Goal: Task Accomplishment & Management: Complete application form

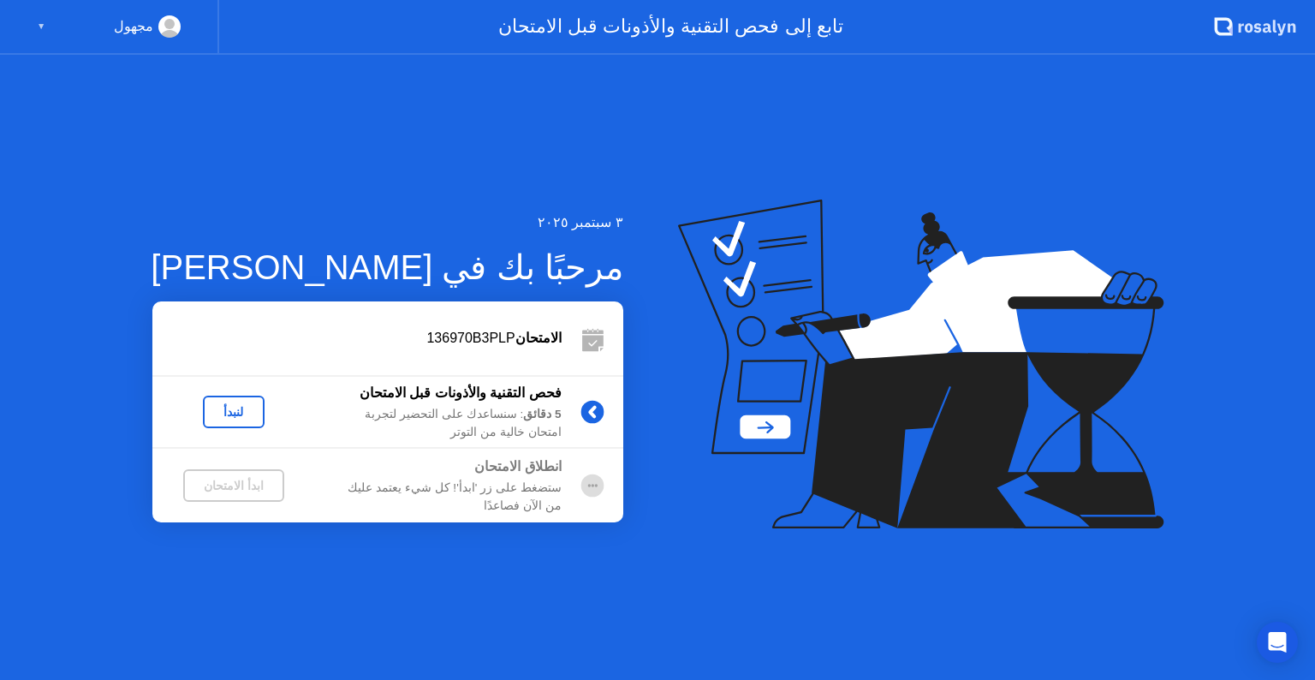
click at [235, 414] on div "لنبدأ" at bounding box center [234, 412] width 48 height 14
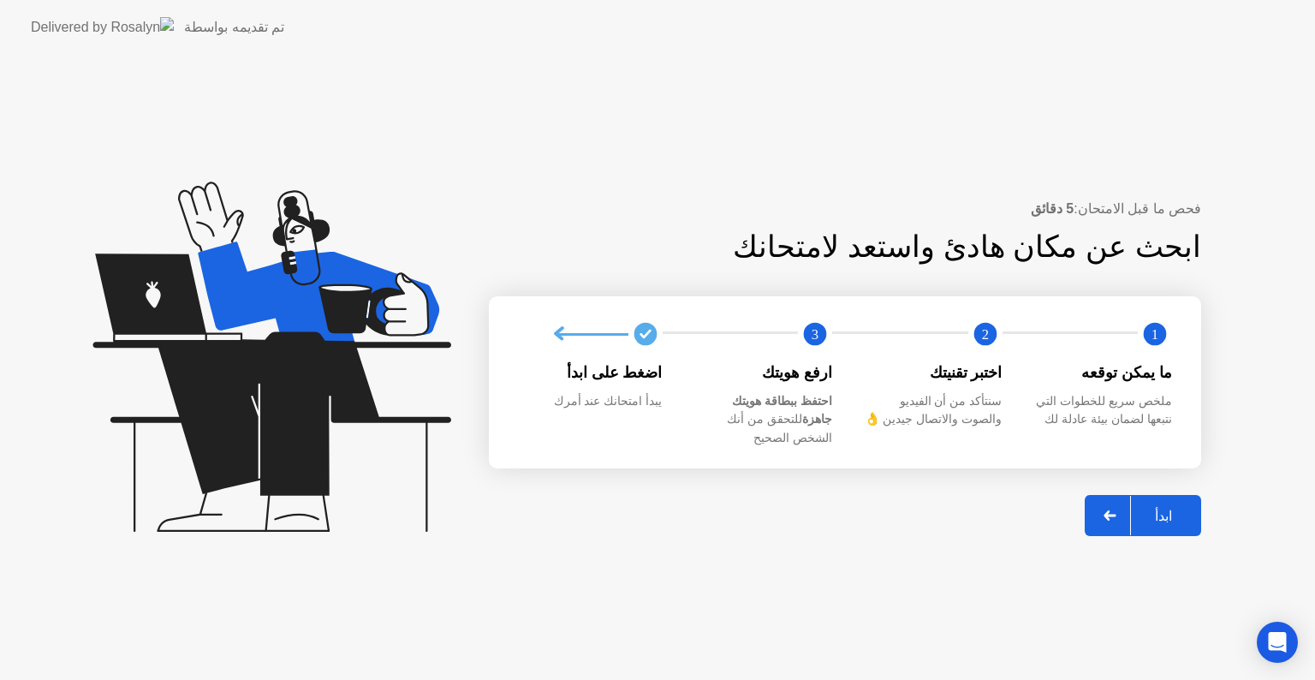
click at [1165, 508] on div "ابدأ" at bounding box center [1163, 516] width 65 height 16
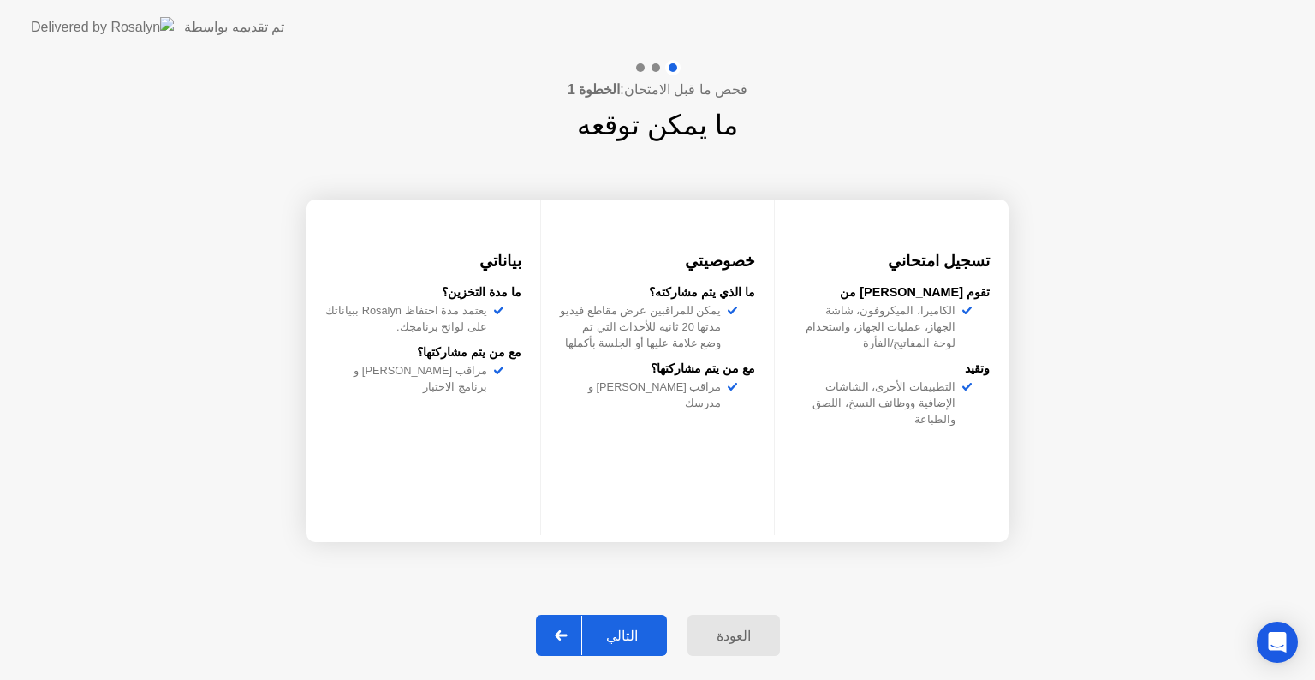
click at [614, 632] on div "التالي" at bounding box center [622, 636] width 80 height 16
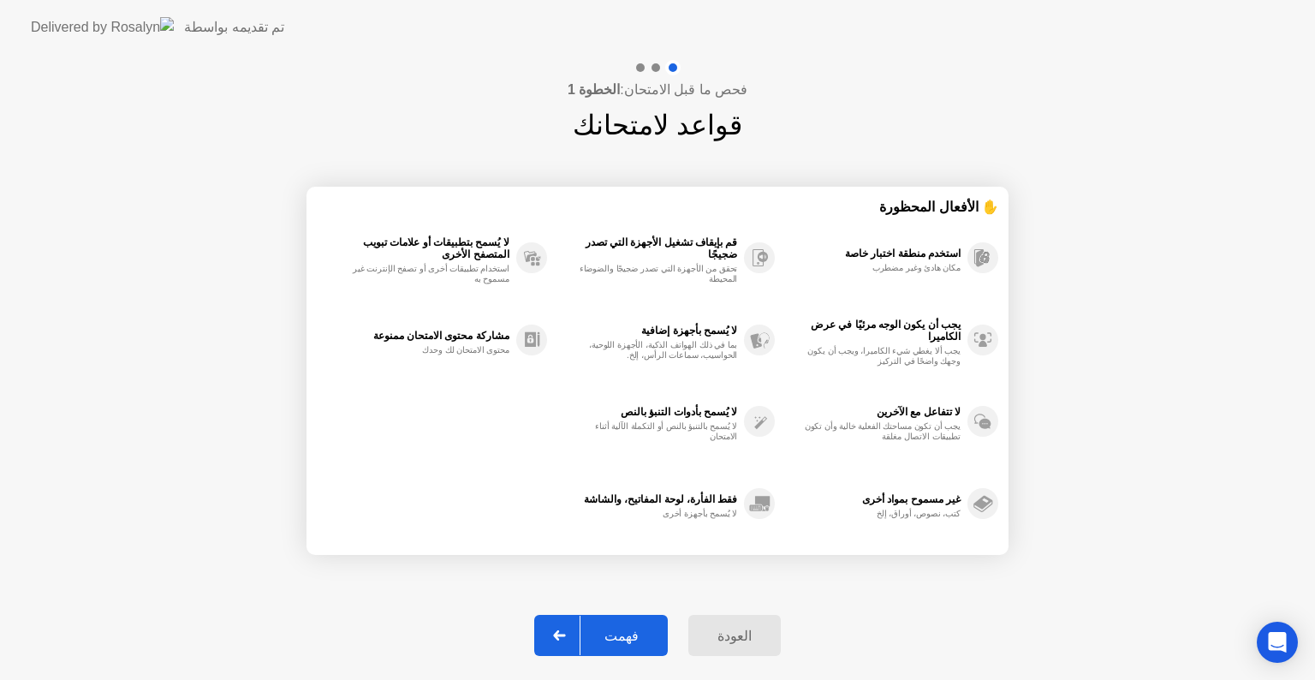
click at [614, 632] on div "فهمت" at bounding box center [621, 636] width 82 height 16
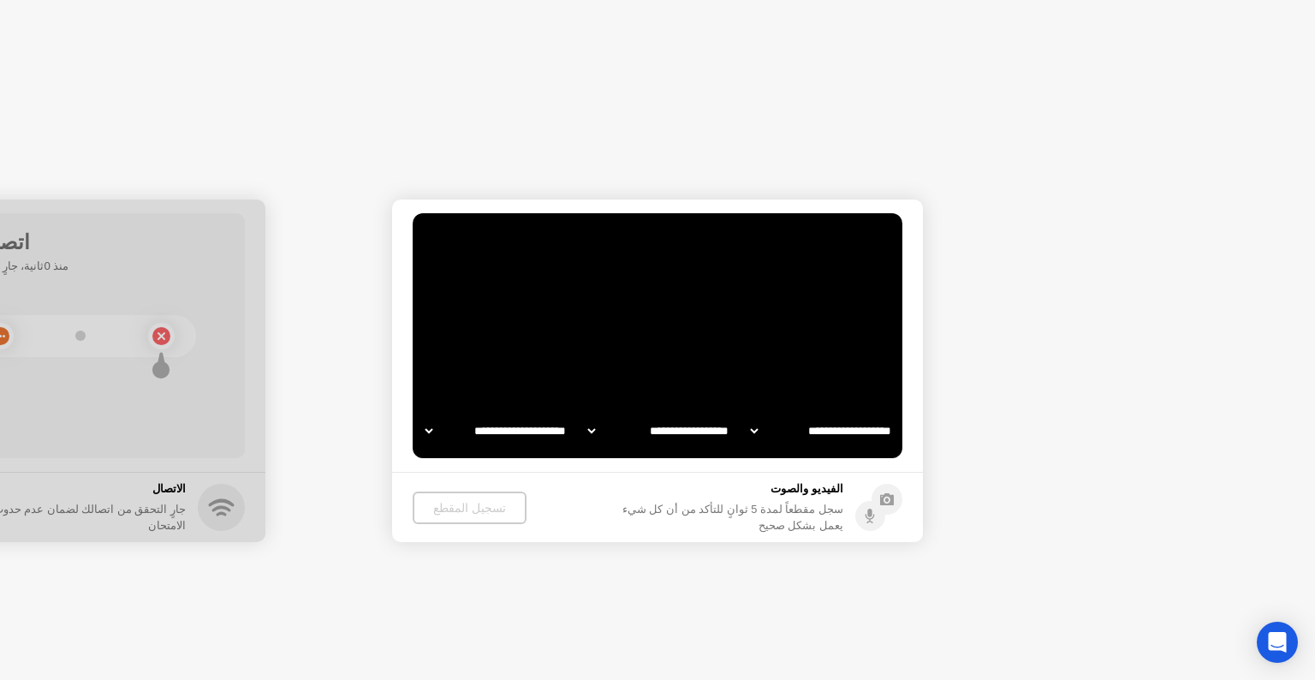
select select "**********"
select select "*******"
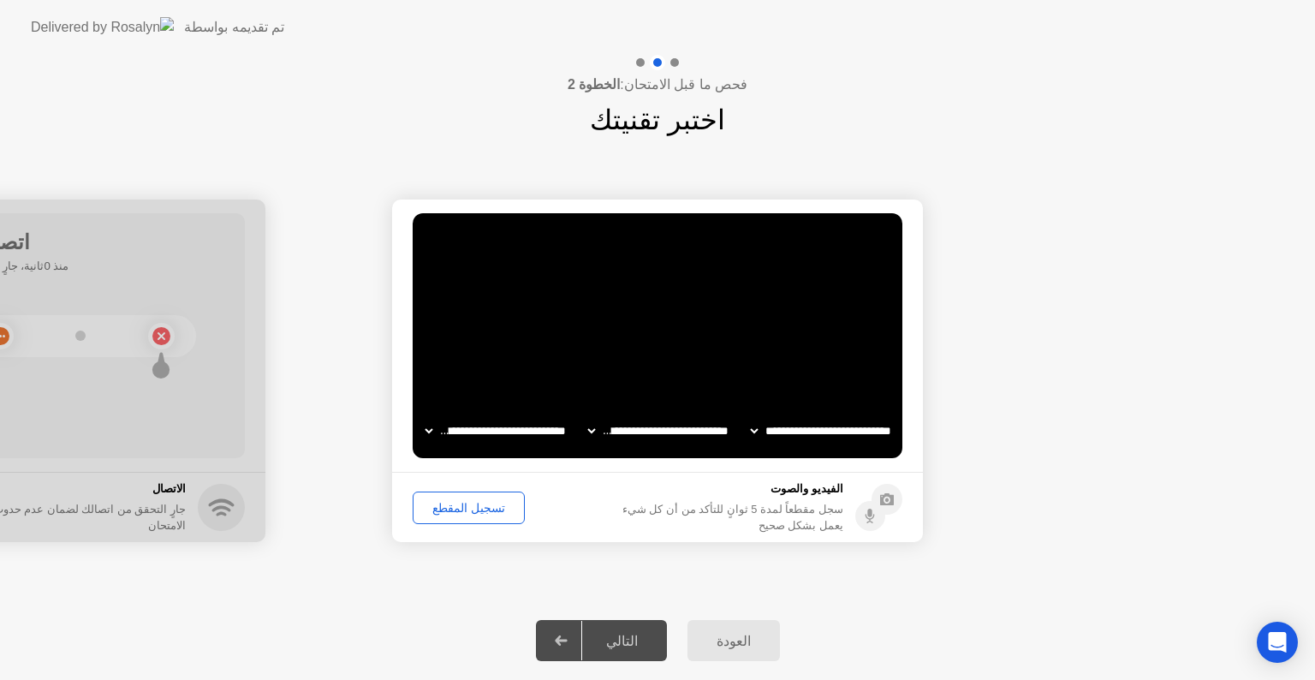
click at [472, 501] on div "تسجيل المقطع" at bounding box center [469, 508] width 100 height 14
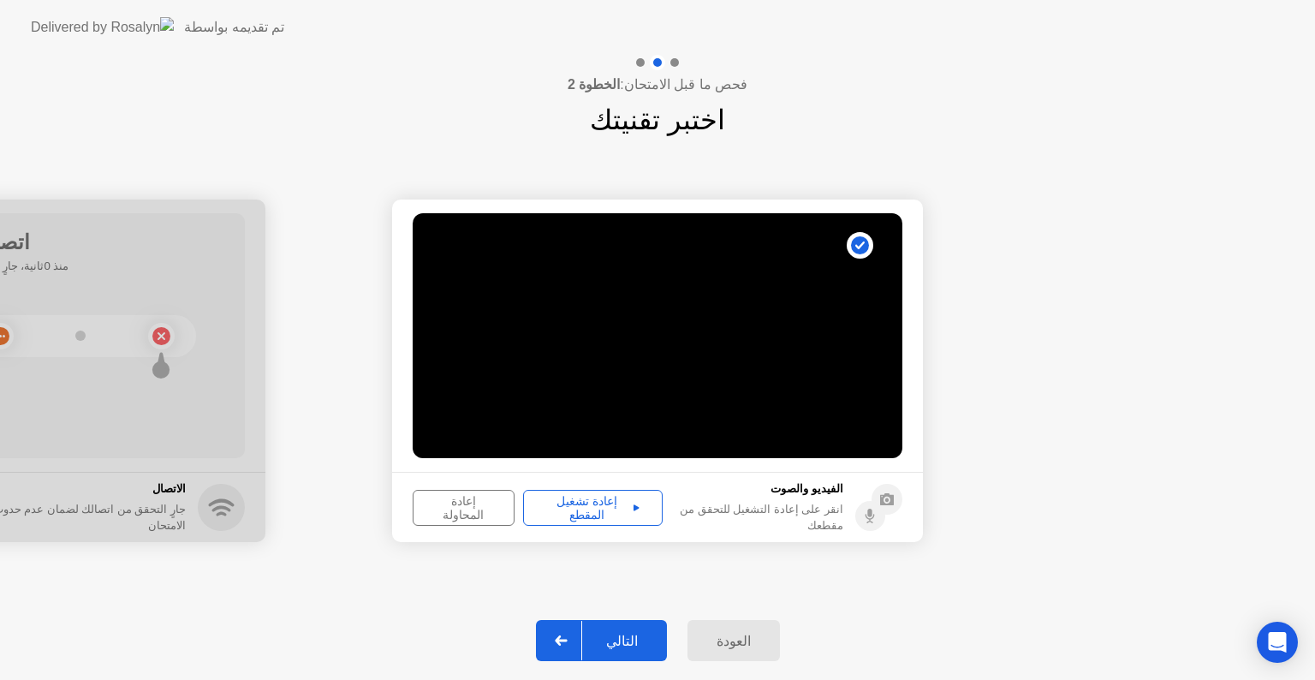
click at [598, 507] on div "إعادة تشغيل المقطع" at bounding box center [593, 507] width 128 height 27
click at [634, 637] on div "التالي" at bounding box center [622, 641] width 80 height 16
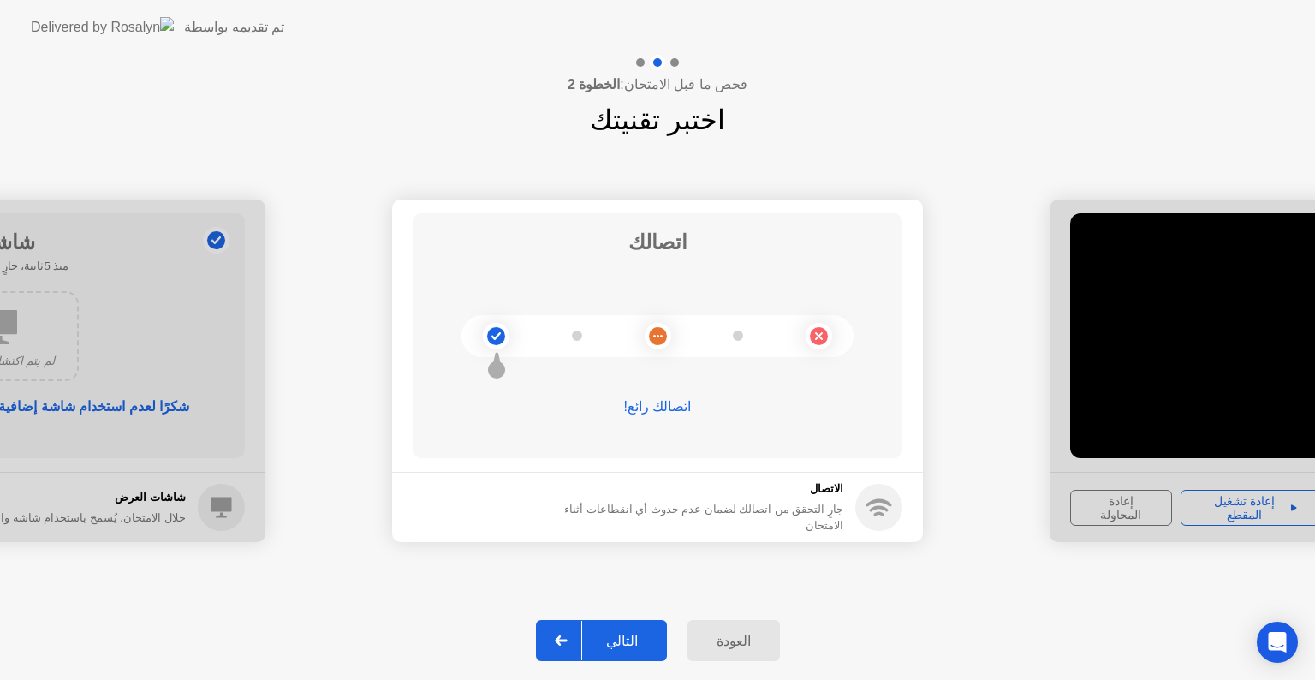
click at [634, 637] on div "التالي" at bounding box center [622, 641] width 80 height 16
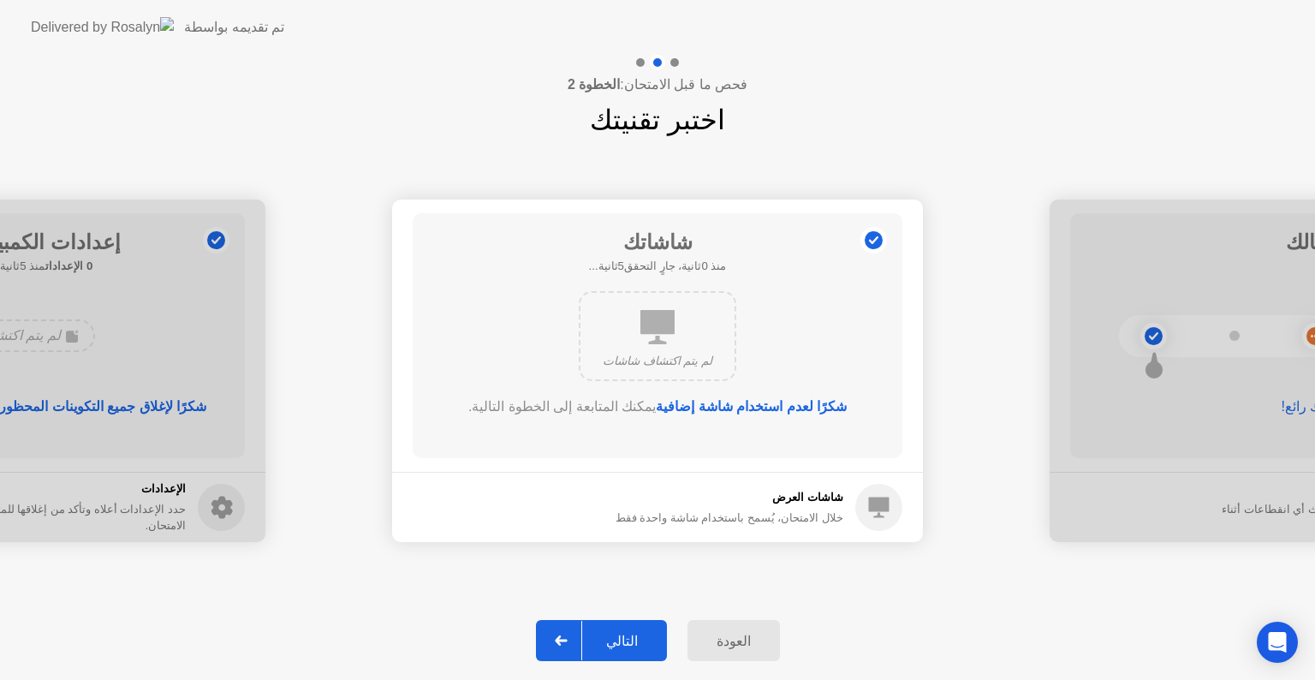
click at [628, 634] on div "التالي" at bounding box center [622, 641] width 80 height 16
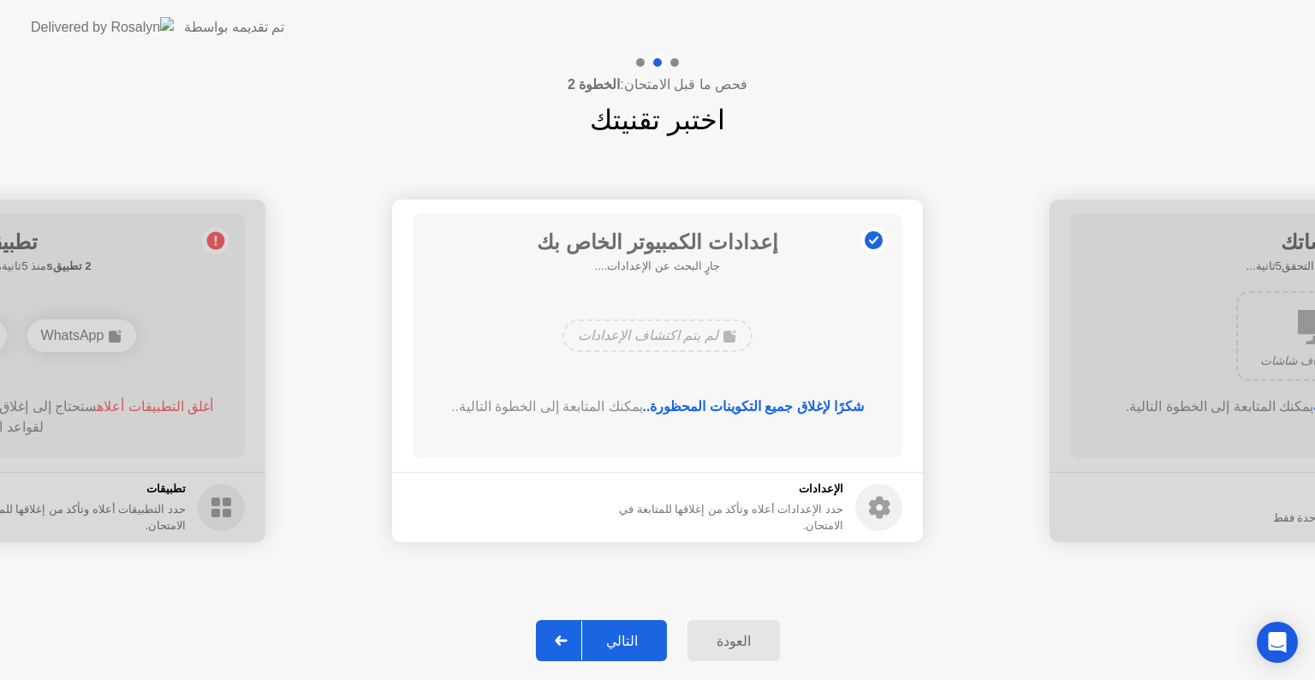
click at [628, 634] on div "التالي" at bounding box center [622, 641] width 80 height 16
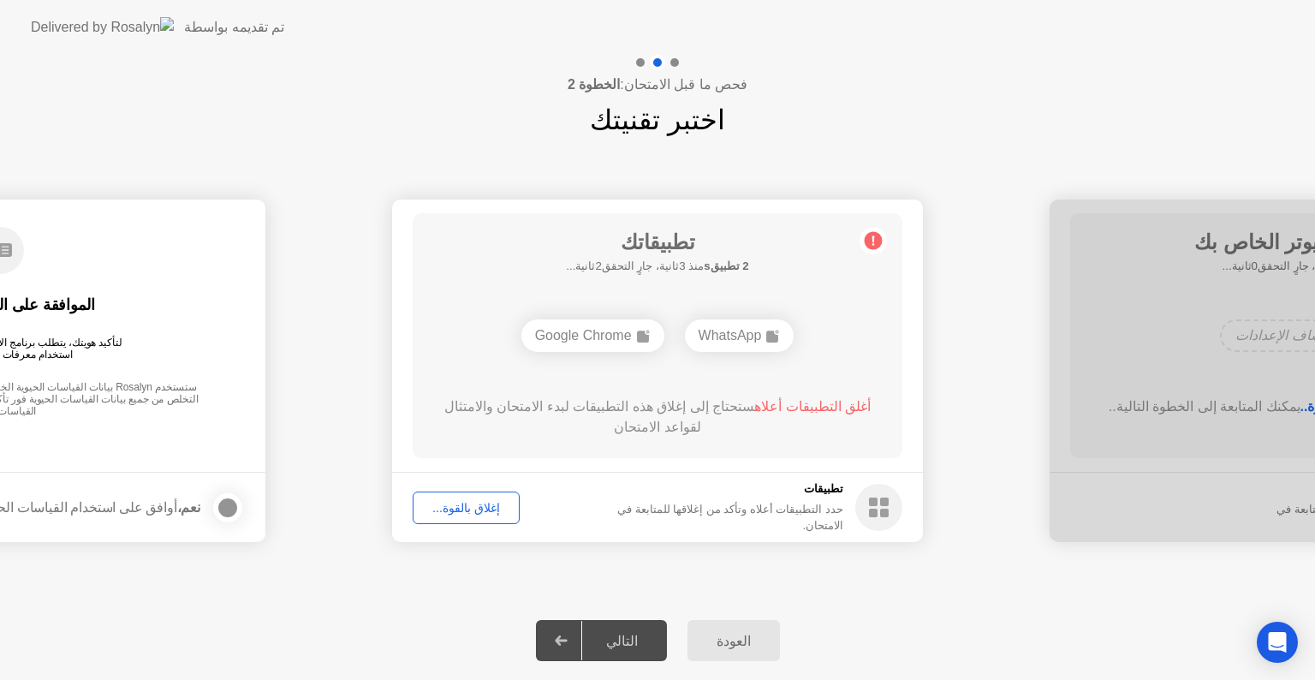
click at [467, 501] on div "إغلاق بالقوة..." at bounding box center [466, 508] width 95 height 14
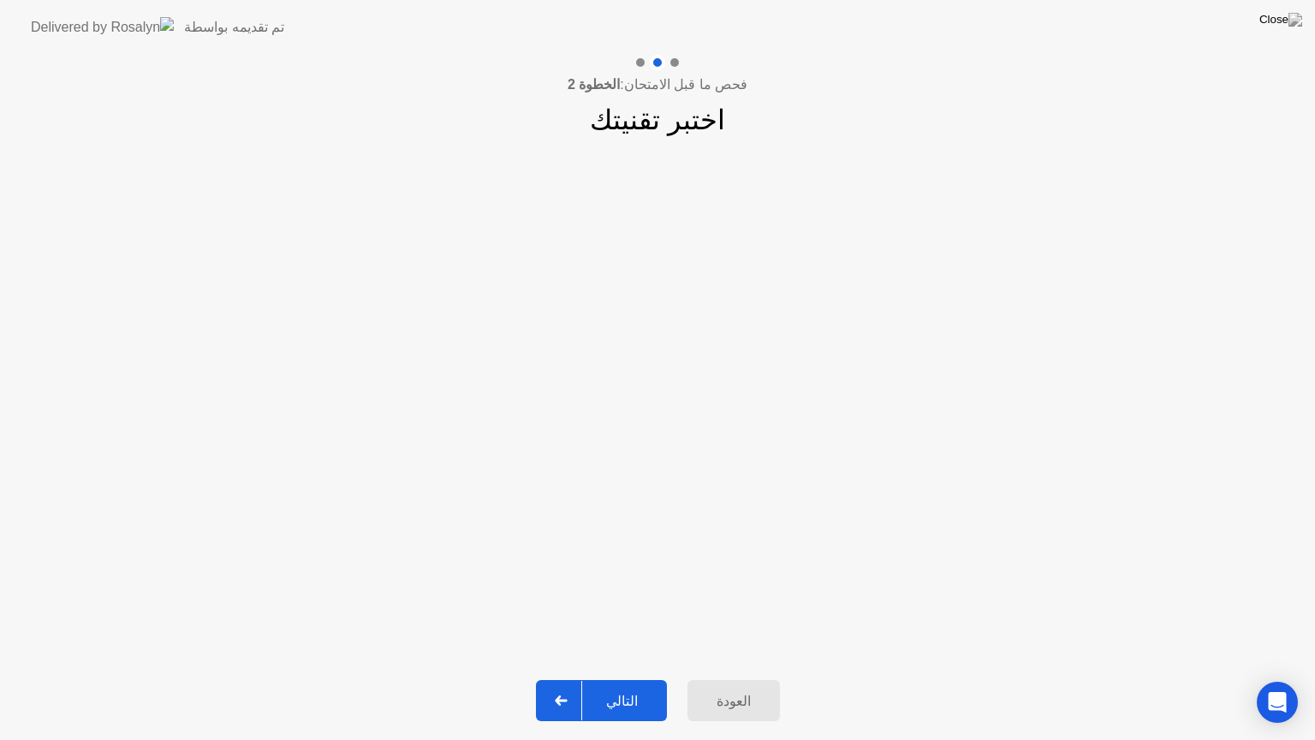
click at [619, 679] on div "التالي" at bounding box center [622, 701] width 80 height 16
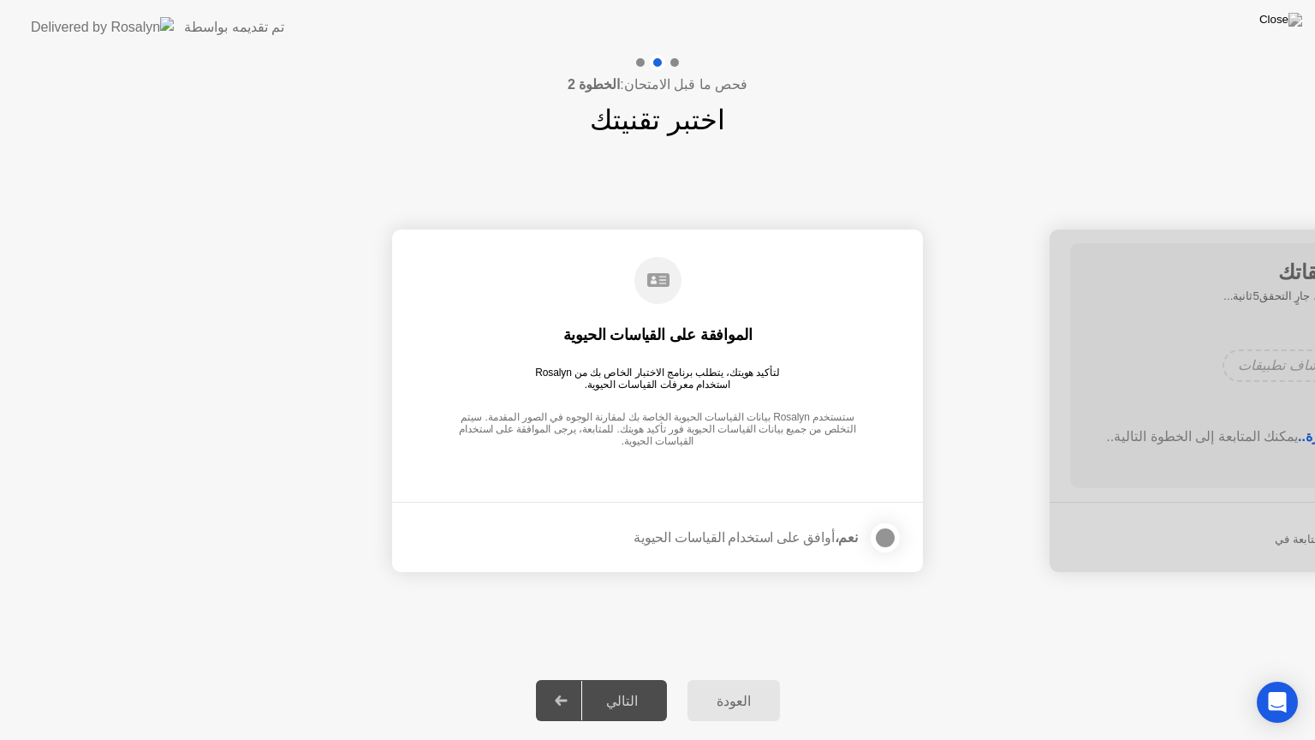
click at [884, 539] on div at bounding box center [885, 537] width 21 height 21
click at [634, 679] on div "التالي" at bounding box center [622, 701] width 80 height 16
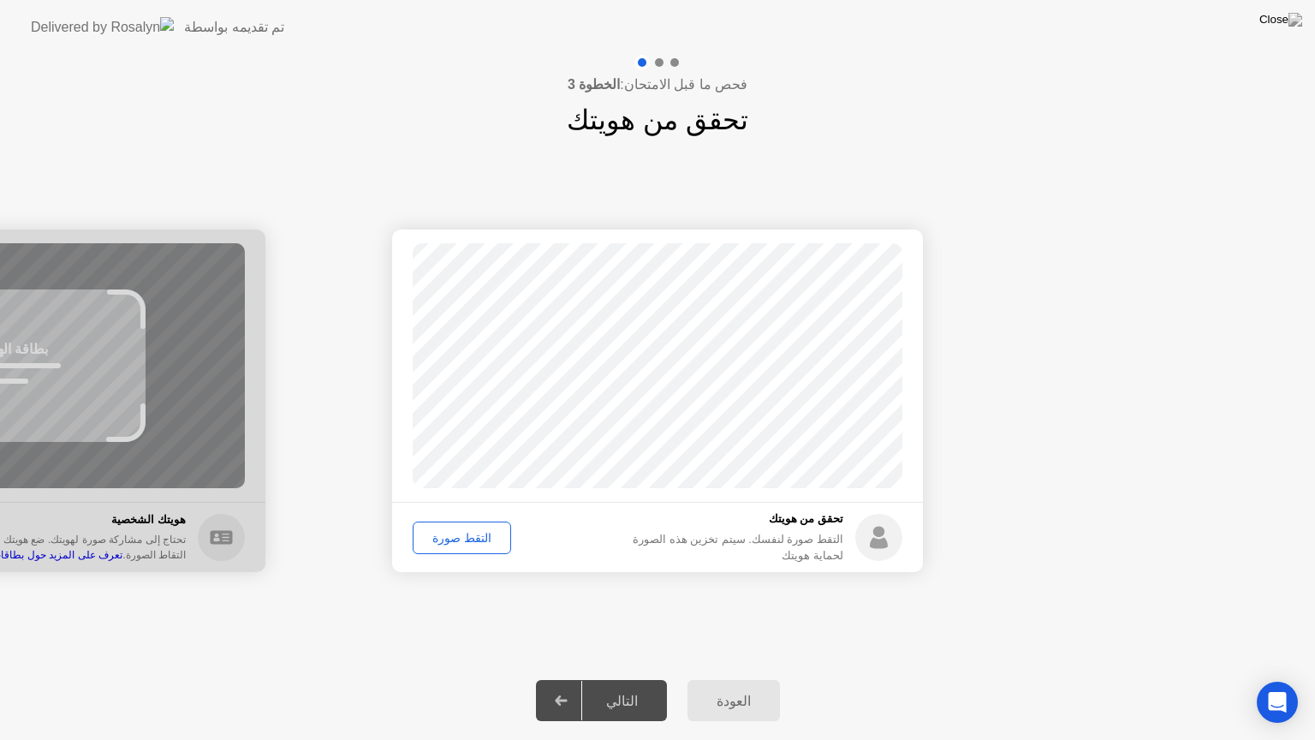
click at [456, 537] on div "التقط صورة" at bounding box center [462, 538] width 86 height 14
click at [634, 679] on button "التالي" at bounding box center [601, 700] width 131 height 41
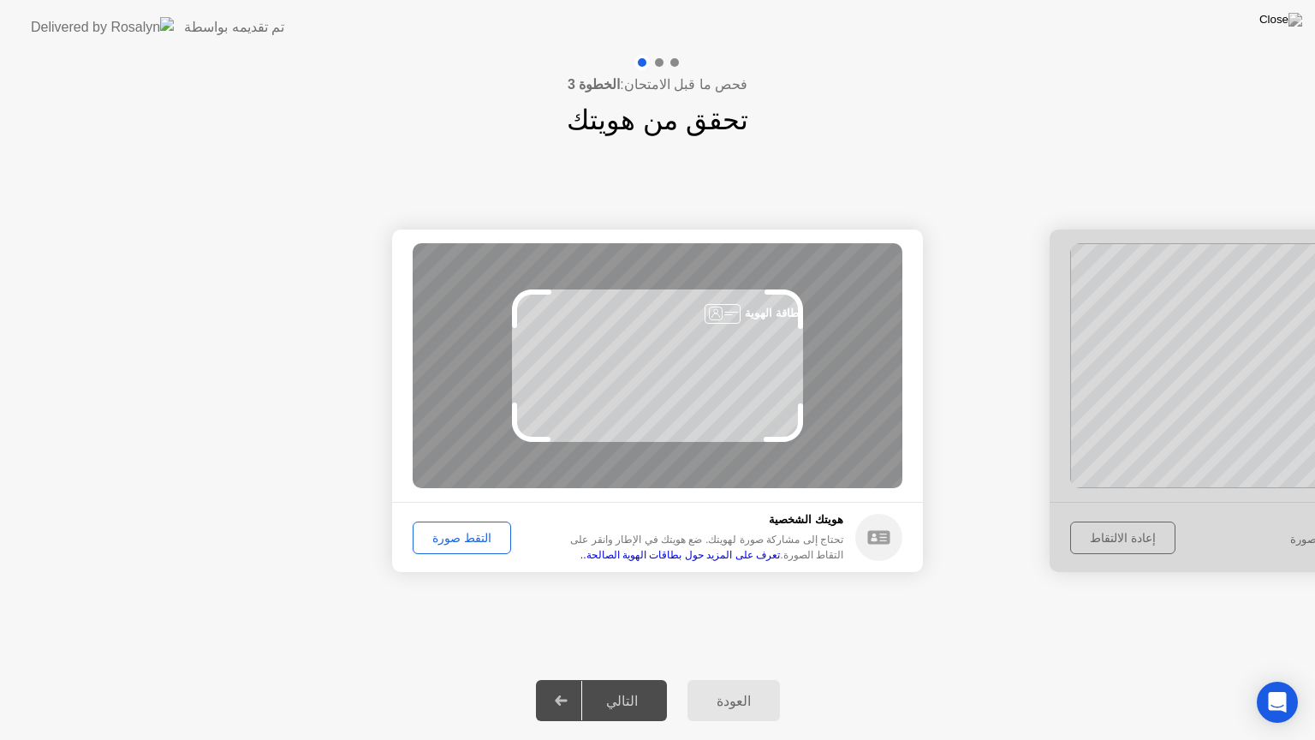
click at [472, 539] on div "التقط صورة" at bounding box center [462, 538] width 86 height 14
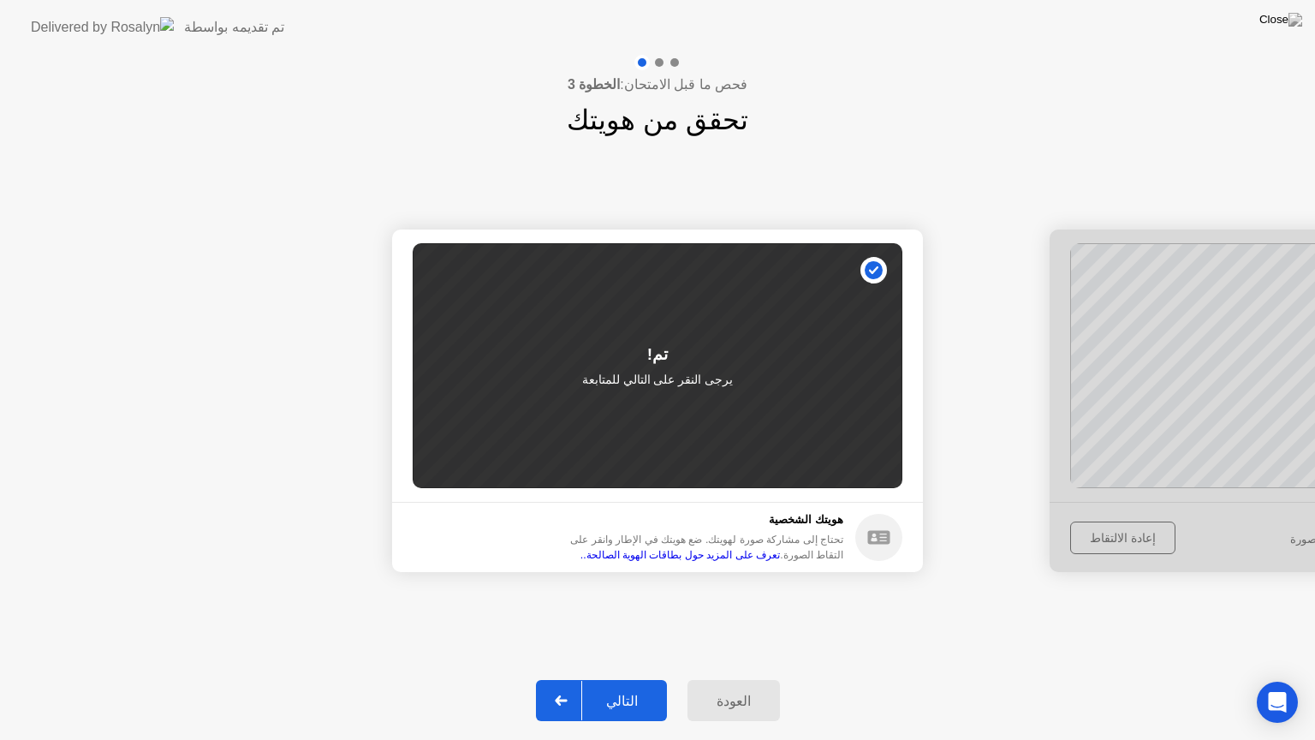
click at [717, 679] on div "العودة" at bounding box center [734, 701] width 82 height 16
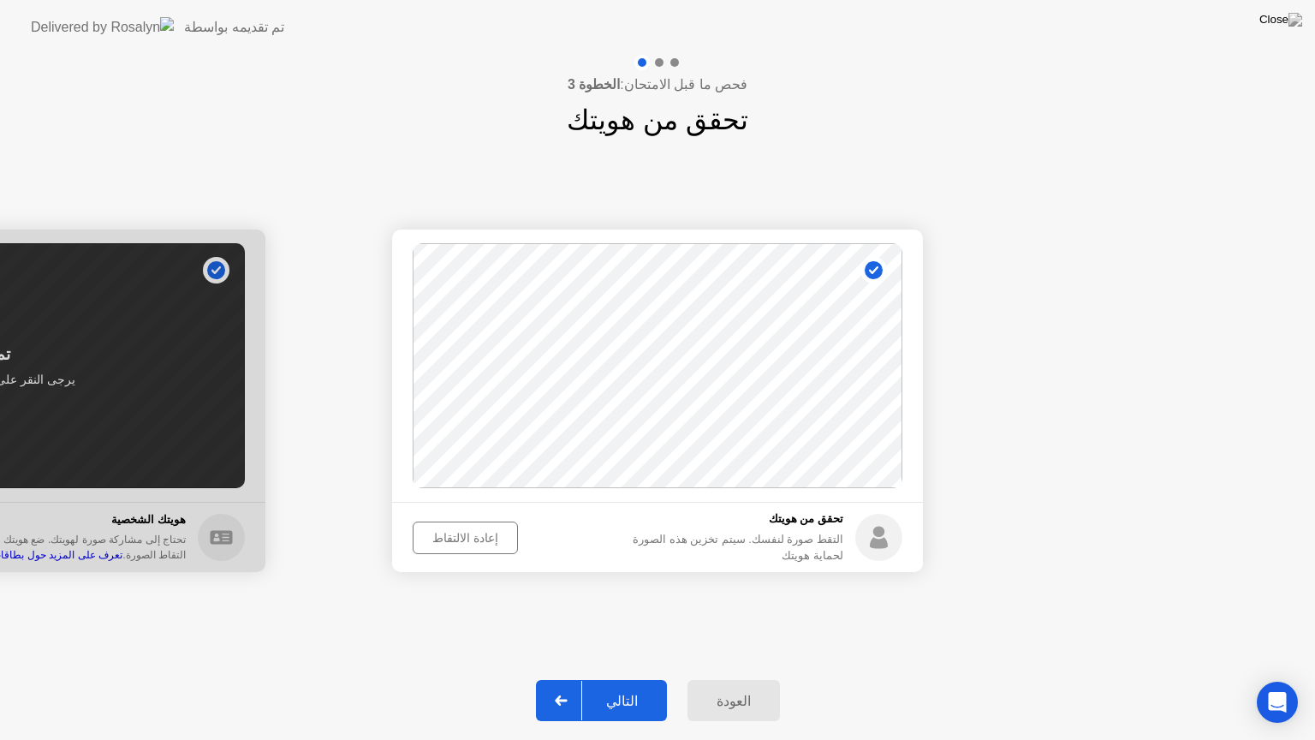
click at [638, 679] on button "التالي" at bounding box center [601, 700] width 131 height 41
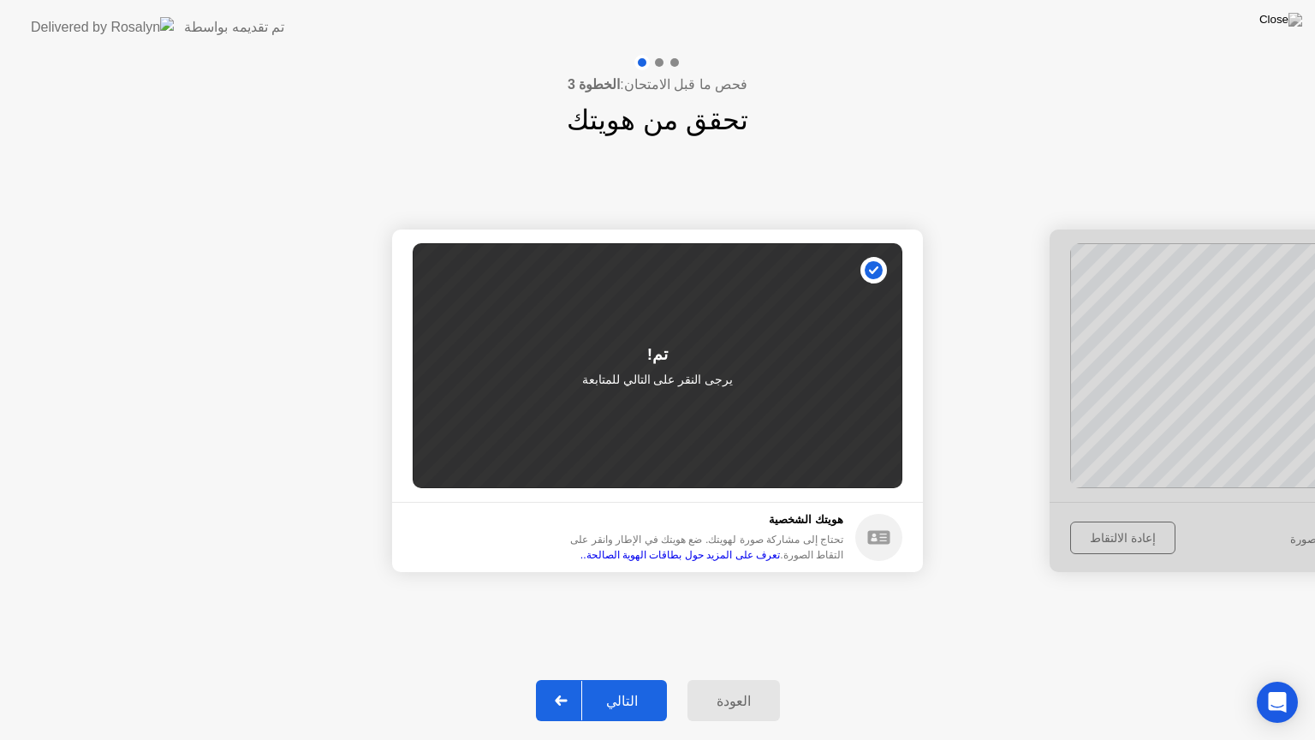
click at [580, 549] on link "تعرف على المزيد حول بطاقات الهوية الصالحة.." at bounding box center [679, 555] width 199 height 12
click at [661, 376] on p "يرجى النقر على التالي للمتابعة" at bounding box center [658, 380] width 152 height 18
click at [619, 679] on div "التالي" at bounding box center [622, 701] width 80 height 16
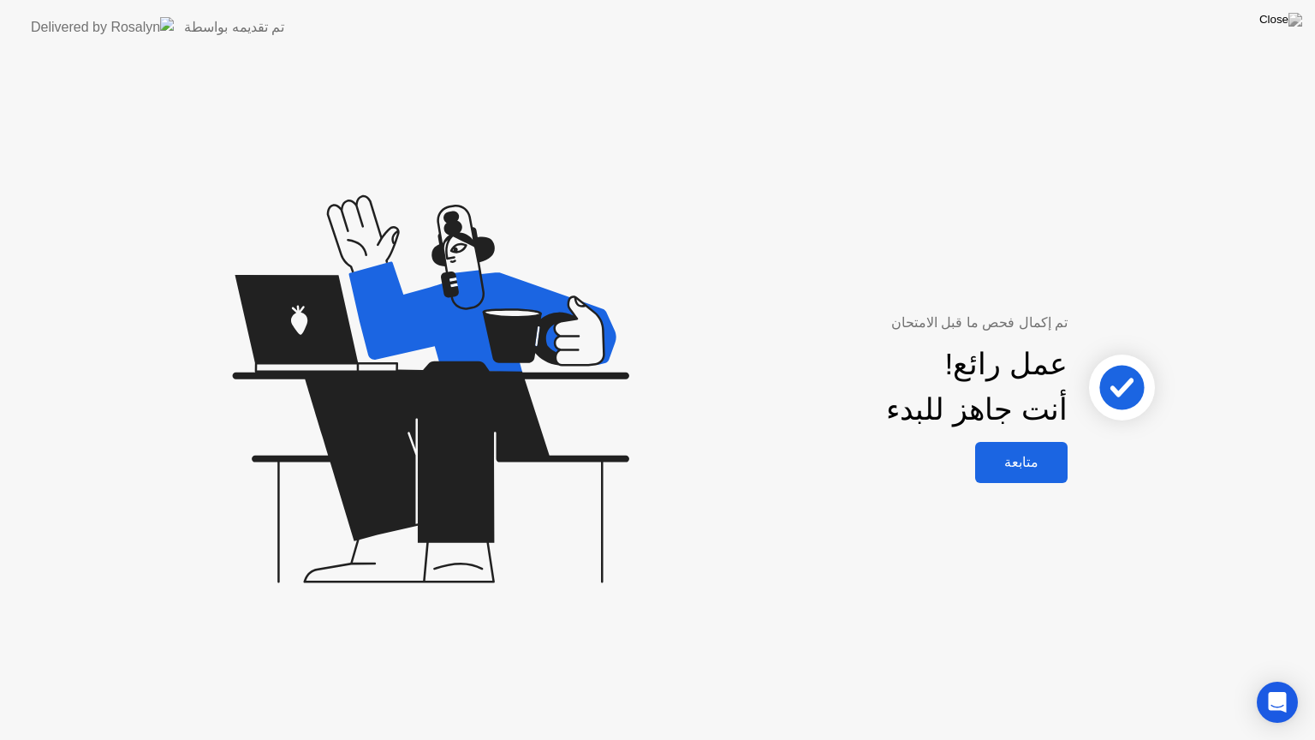
click at [1047, 461] on div "متابعة" at bounding box center [1021, 462] width 82 height 16
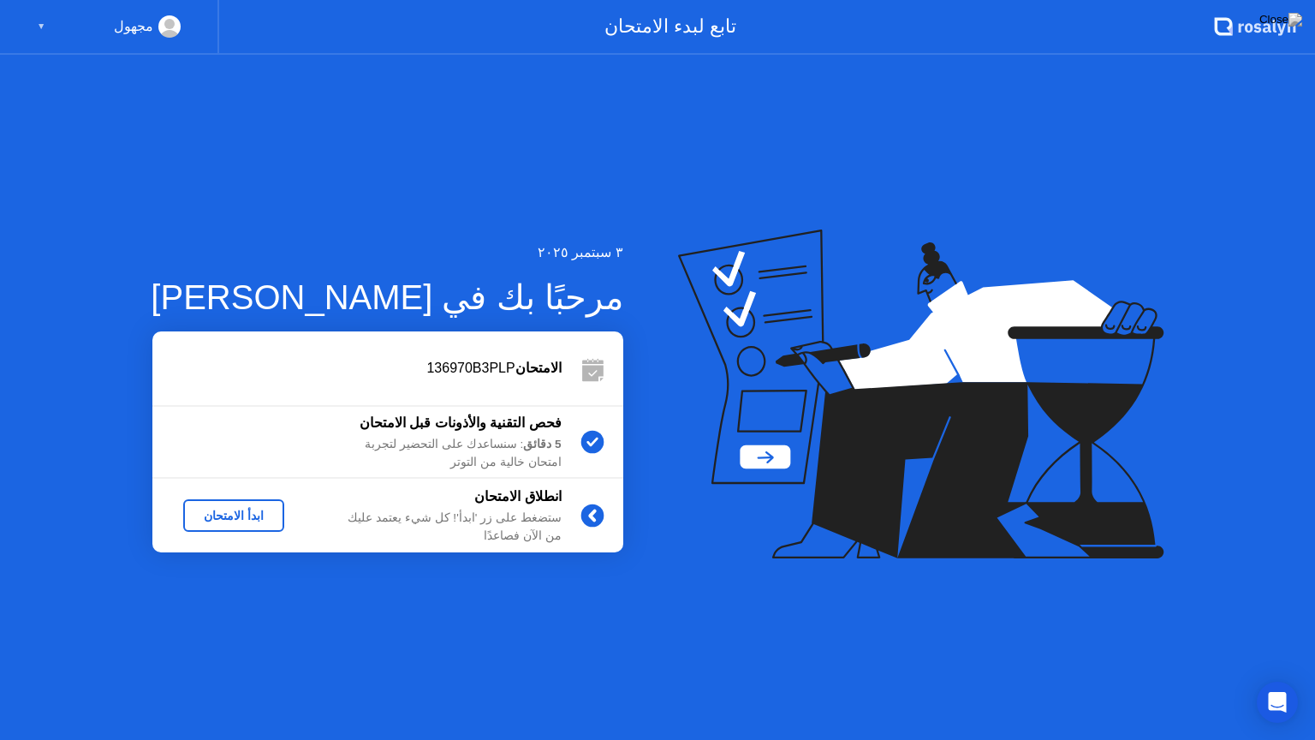
click at [253, 511] on div "ابدأ الامتحان" at bounding box center [233, 516] width 87 height 14
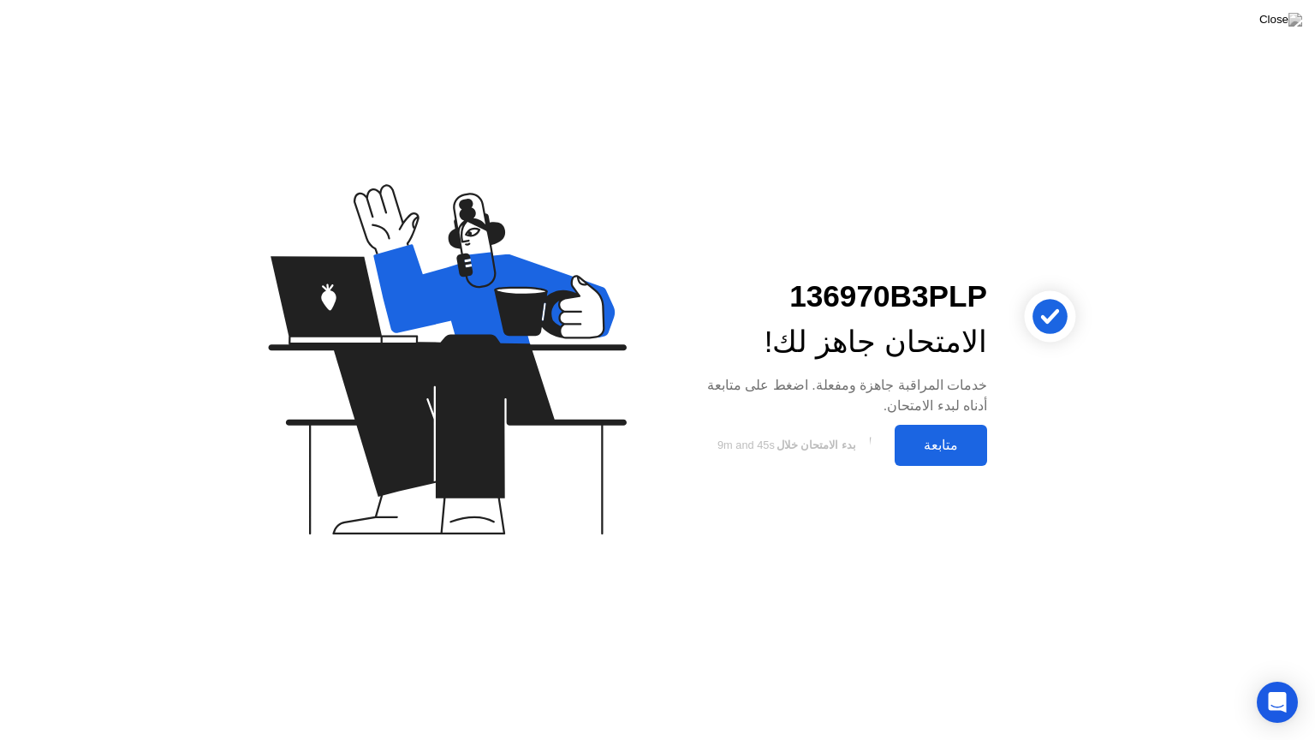
click at [952, 440] on div "متابعة" at bounding box center [941, 445] width 82 height 16
